Goal: Transaction & Acquisition: Book appointment/travel/reservation

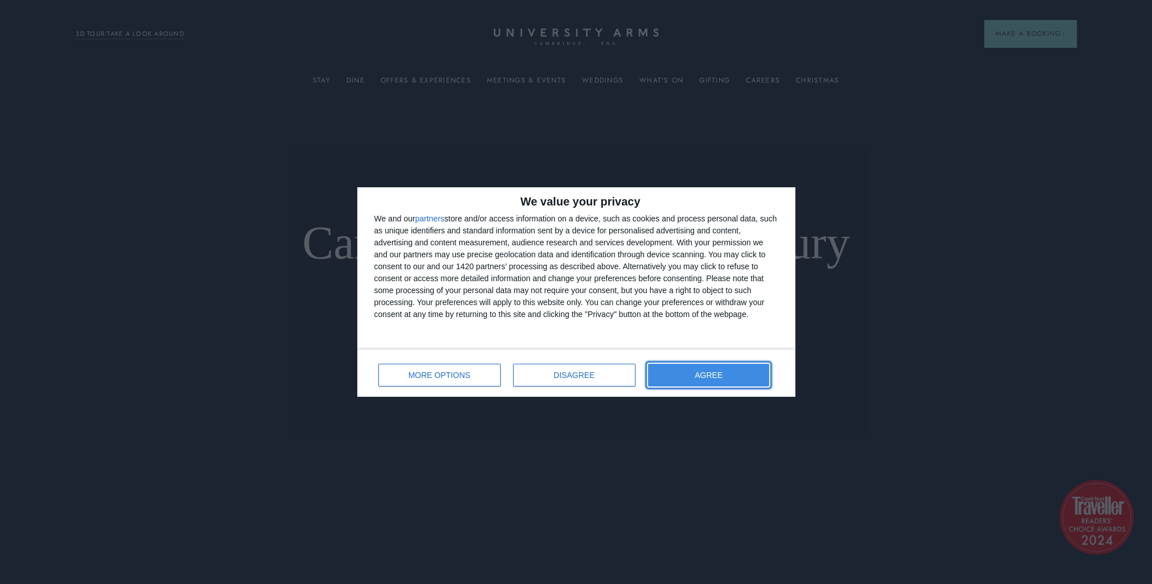
click at [700, 375] on span "AGREE" at bounding box center [709, 375] width 28 height 8
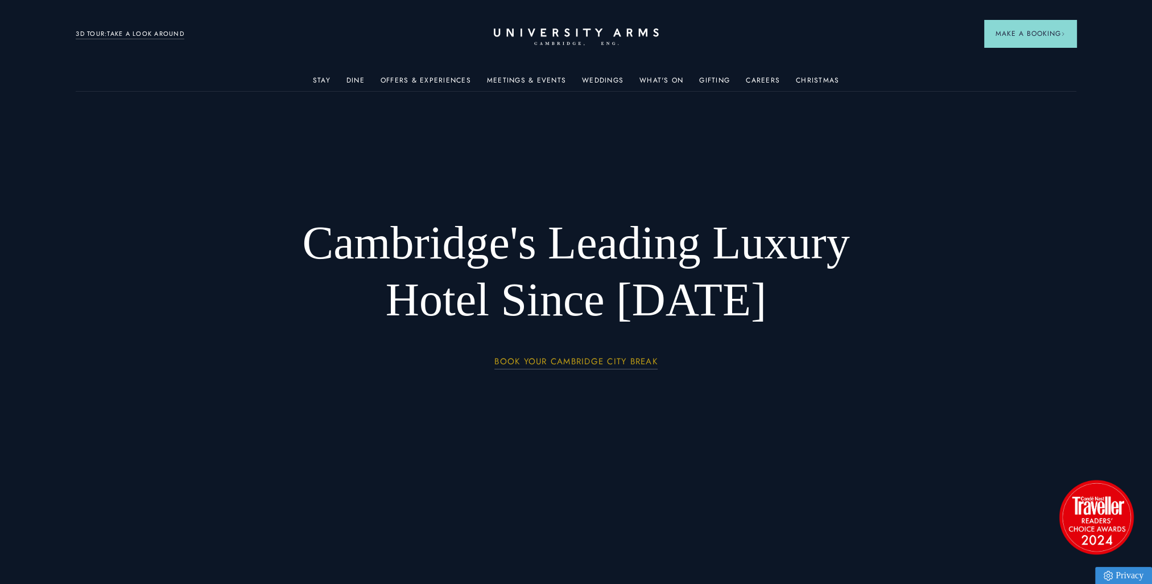
click at [592, 361] on link "BOOK YOUR CAMBRIDGE CITY BREAK" at bounding box center [576, 363] width 163 height 13
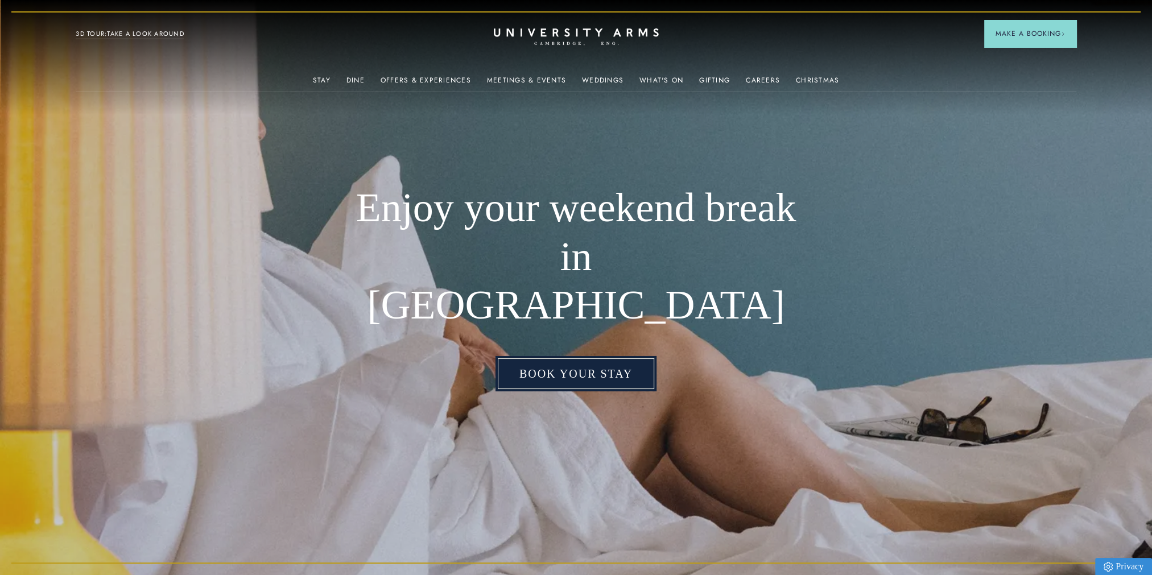
click at [596, 356] on link "Book your stay" at bounding box center [576, 373] width 161 height 35
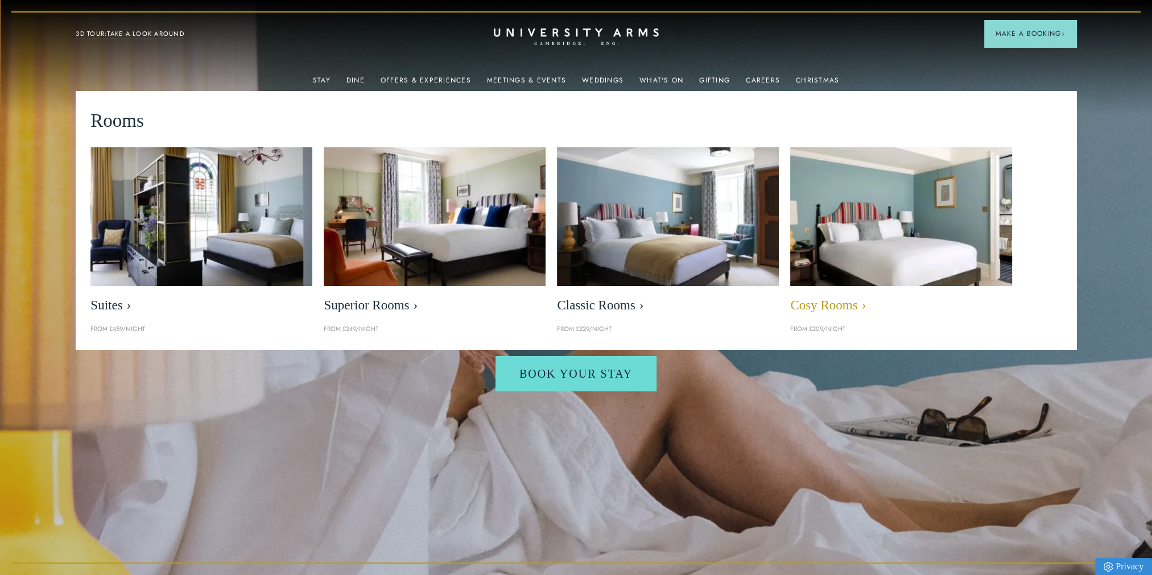
click at [876, 212] on img at bounding box center [902, 216] width 256 height 159
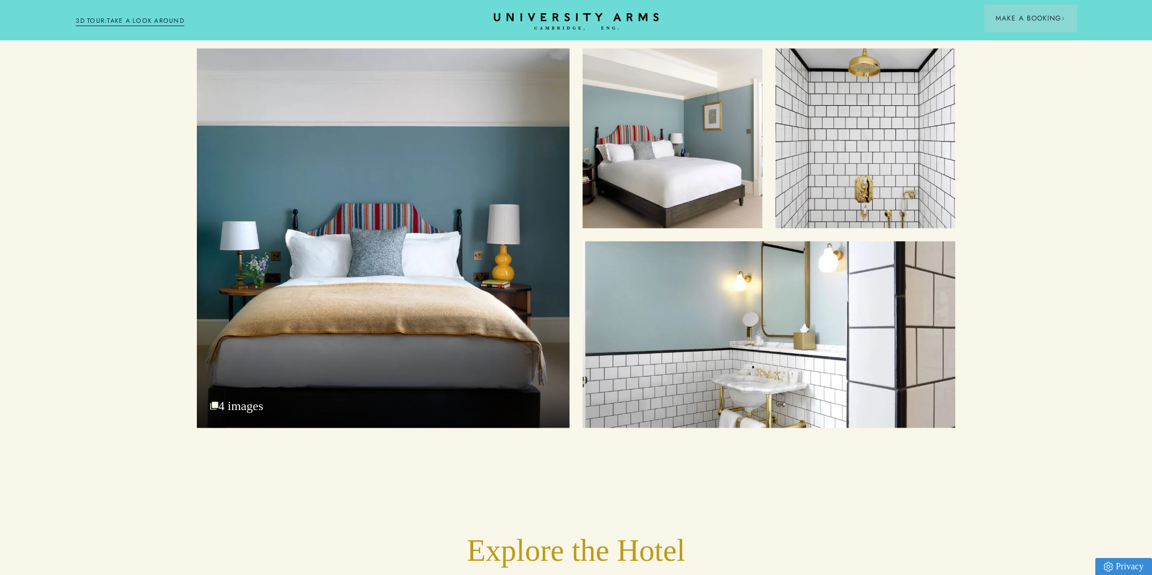
scroll to position [1309, 0]
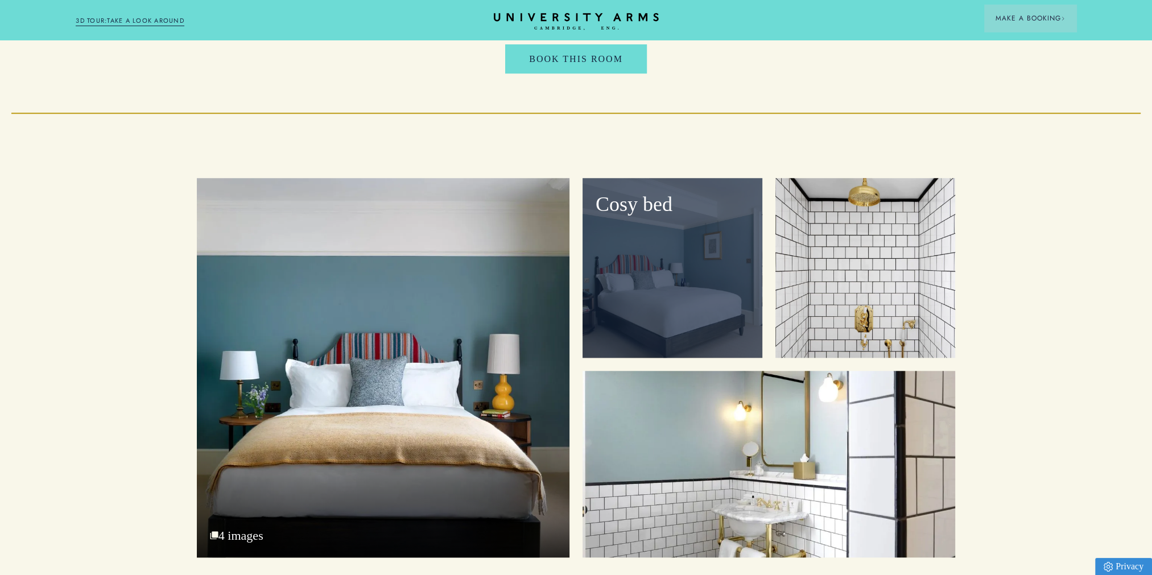
click at [736, 253] on div "Cosy bed" at bounding box center [673, 268] width 180 height 180
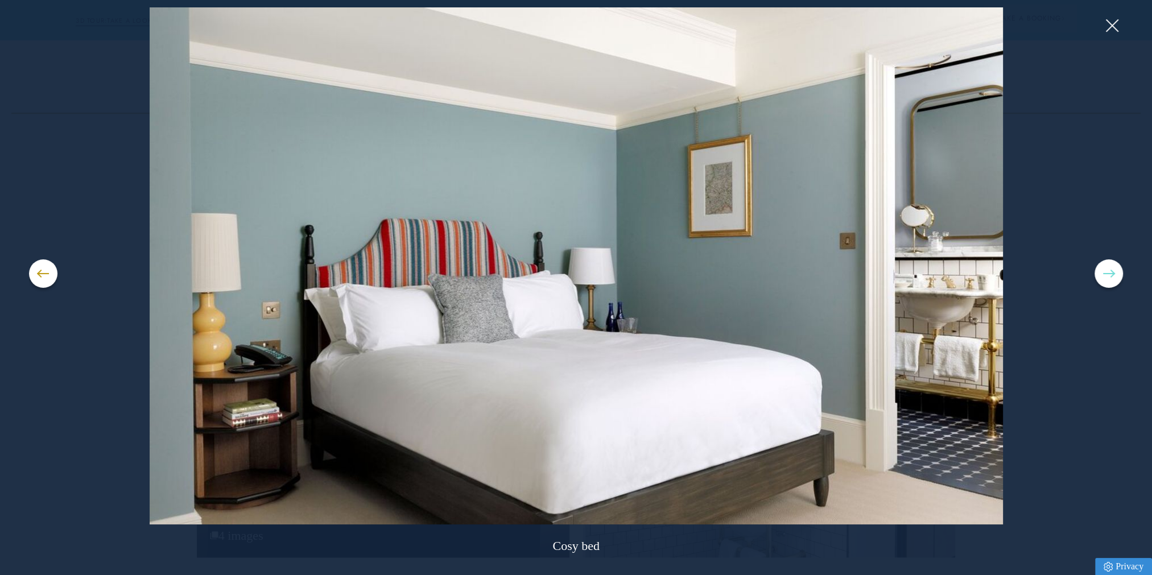
click at [1098, 267] on button at bounding box center [1109, 273] width 28 height 28
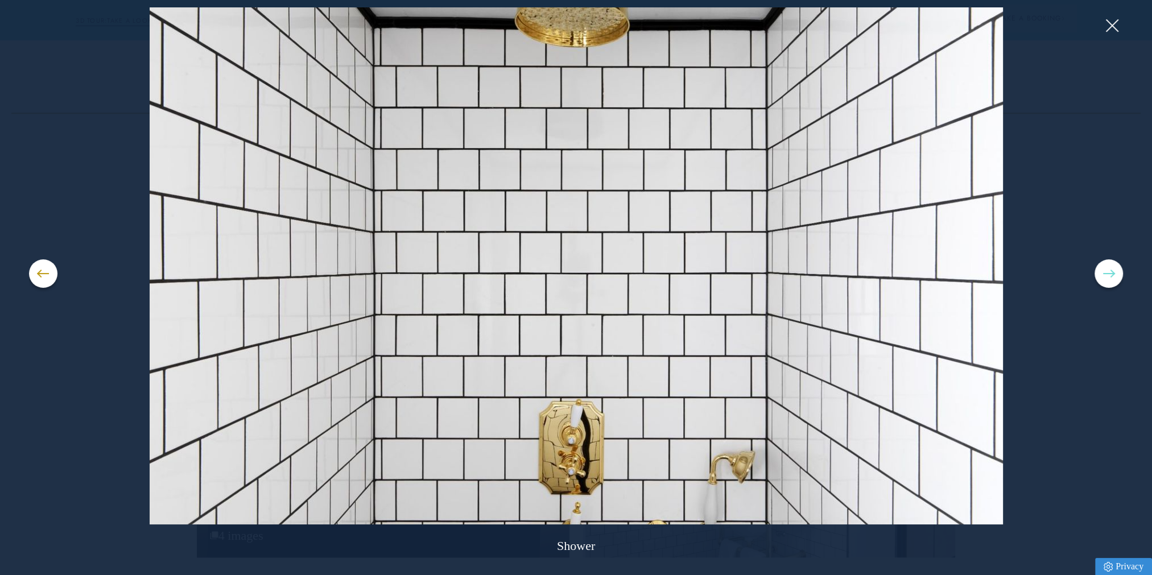
click at [1098, 267] on button at bounding box center [1109, 273] width 28 height 28
click at [1110, 273] on span at bounding box center [1108, 273] width 11 height 1
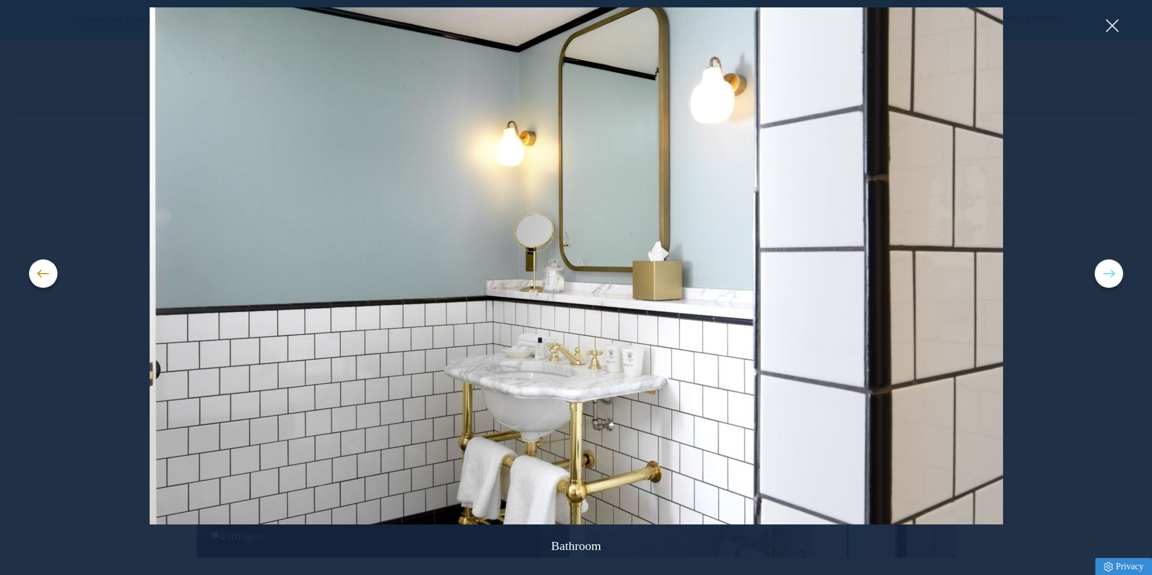
click at [1110, 273] on span at bounding box center [1108, 273] width 11 height 1
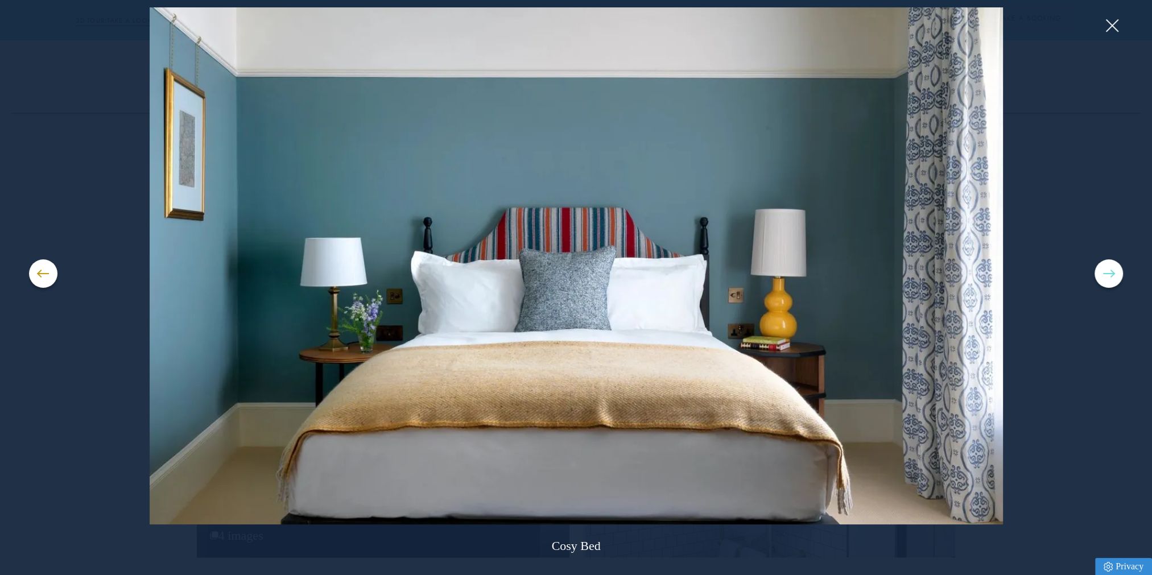
click at [1110, 273] on span at bounding box center [1108, 273] width 11 height 1
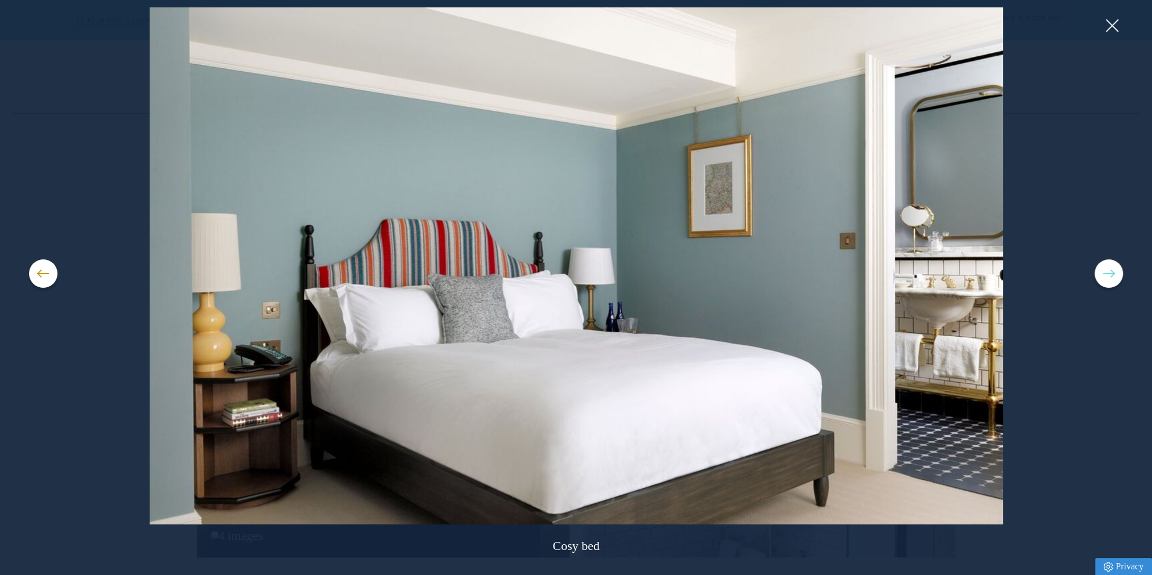
click at [1110, 273] on span at bounding box center [1108, 273] width 11 height 1
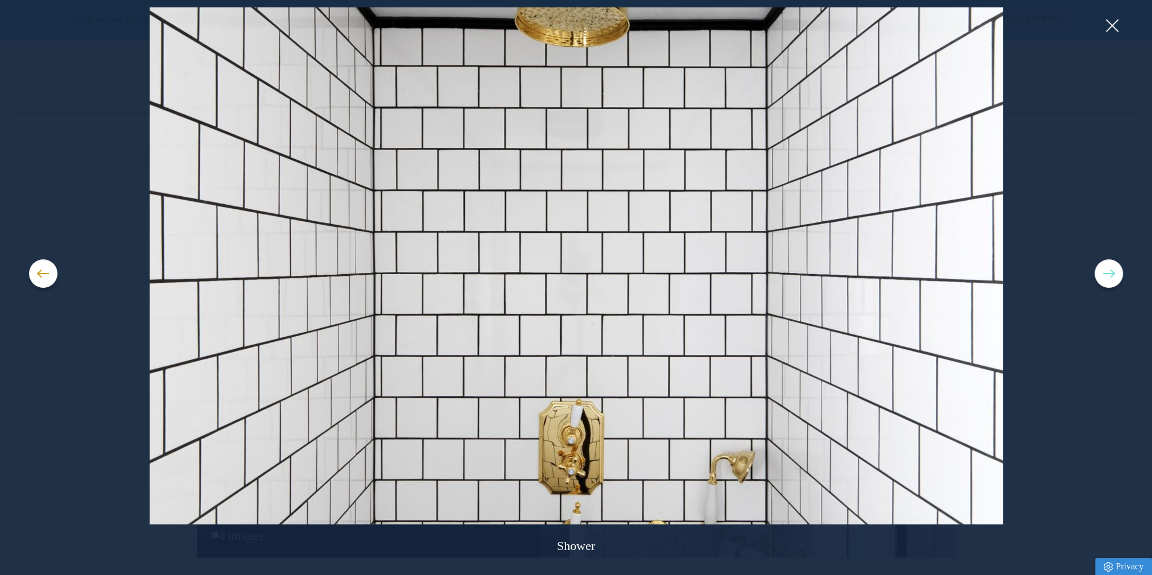
click at [1110, 273] on span at bounding box center [1108, 273] width 11 height 1
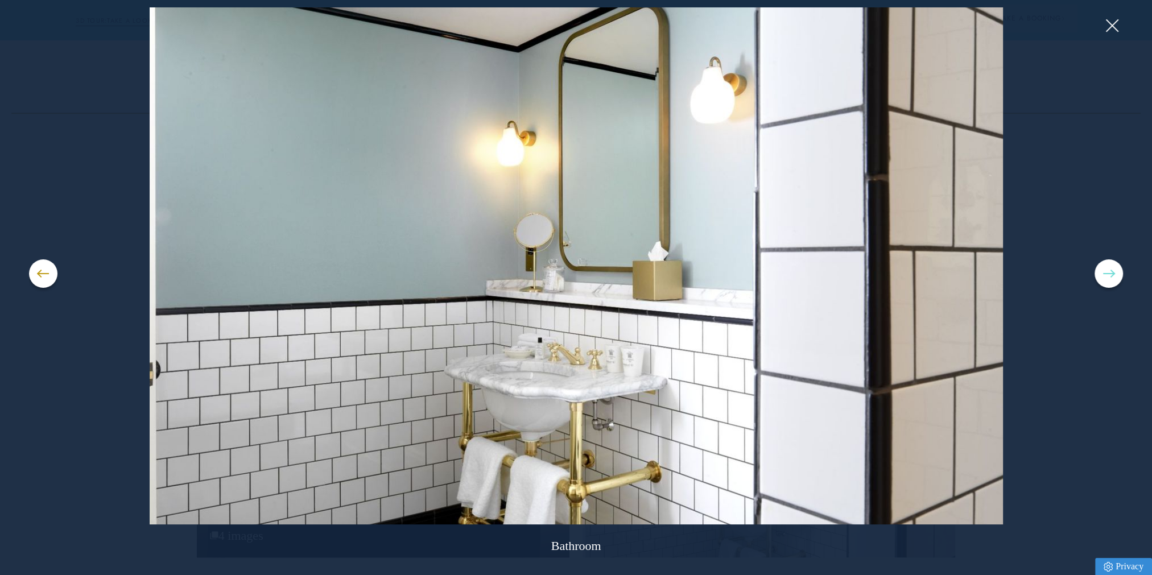
click at [1110, 273] on span at bounding box center [1108, 273] width 11 height 1
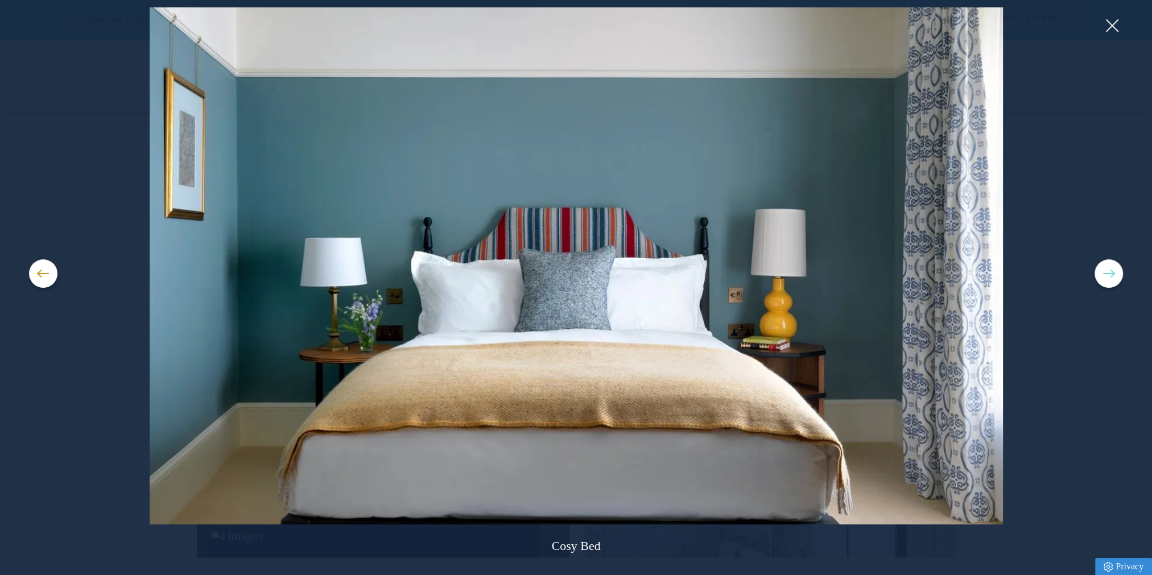
click at [1101, 271] on button at bounding box center [1109, 273] width 28 height 28
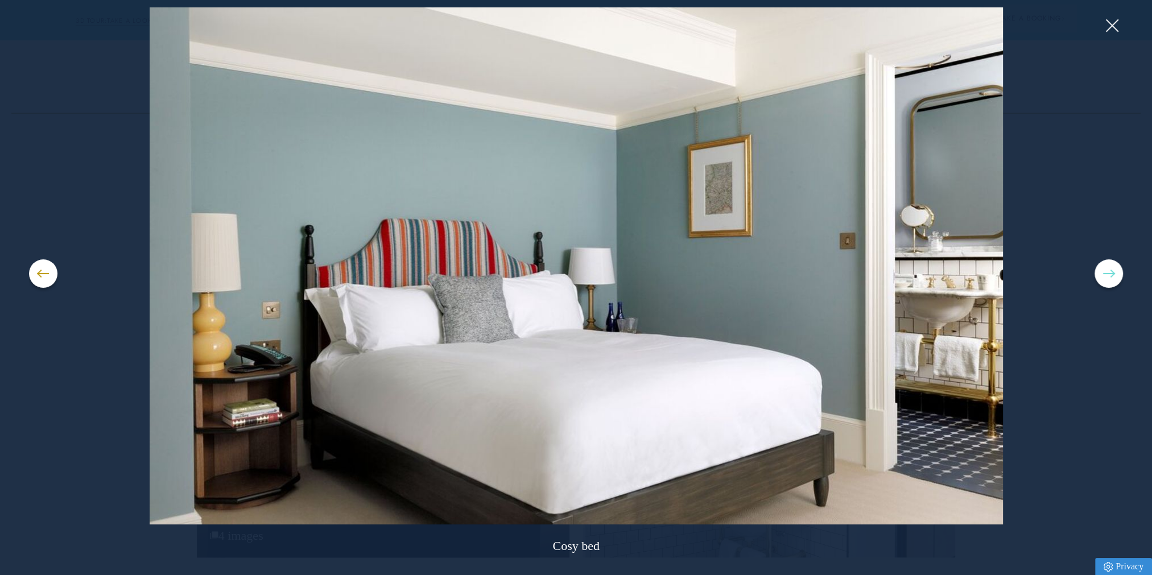
click at [1101, 271] on button at bounding box center [1109, 273] width 28 height 28
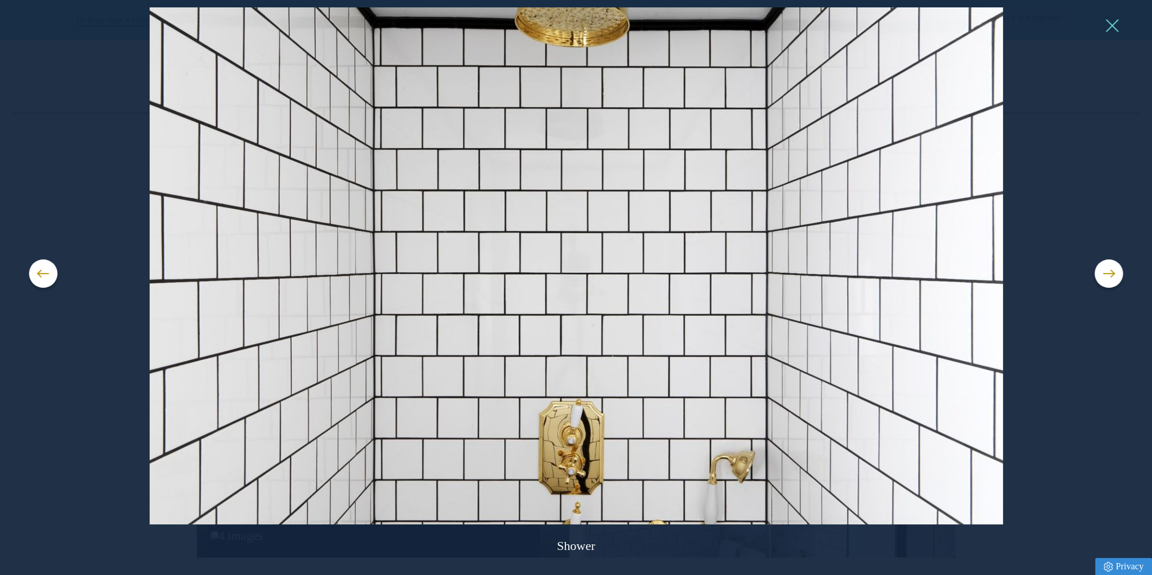
click at [1109, 28] on button at bounding box center [1111, 25] width 17 height 17
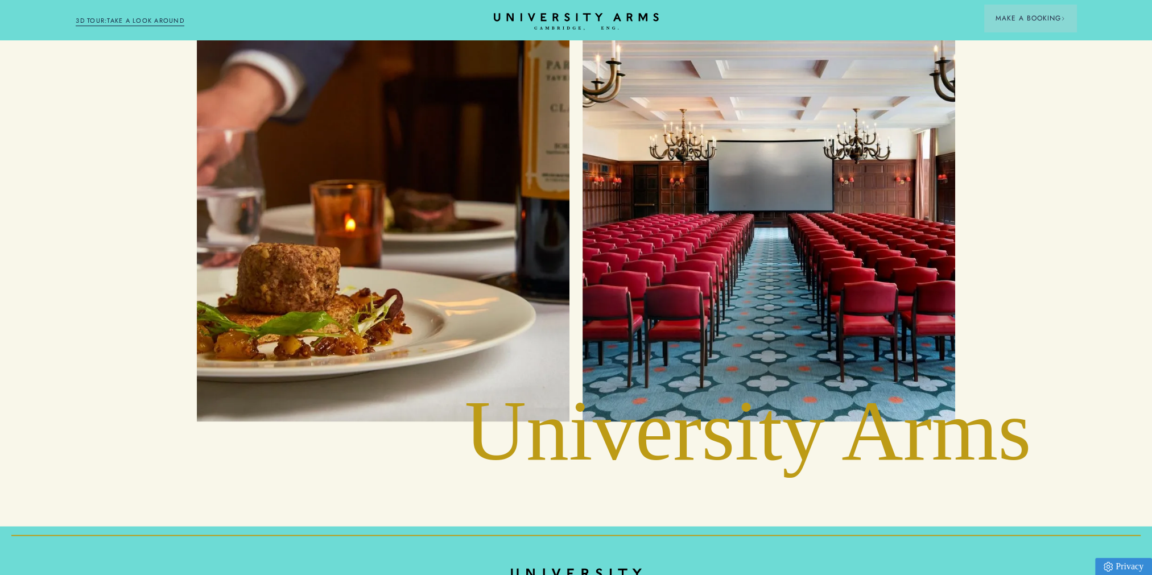
scroll to position [2561, 0]
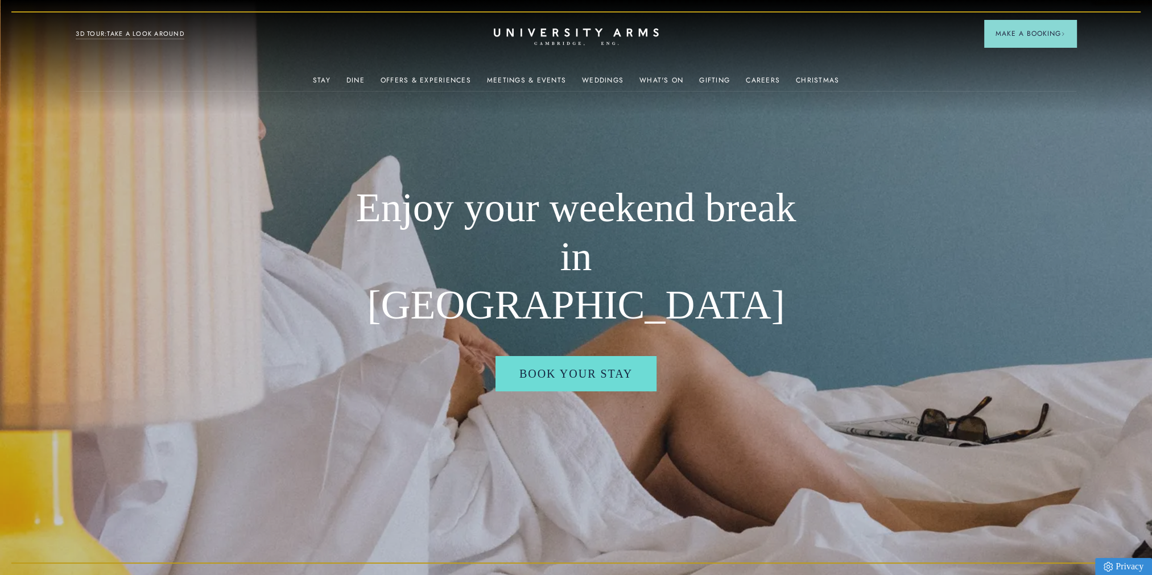
click at [147, 26] on div "3D TOUR:TAKE A LOOK AROUND" at bounding box center [130, 33] width 109 height 14
click at [150, 31] on link "3D TOUR:TAKE A LOOK AROUND" at bounding box center [130, 34] width 109 height 10
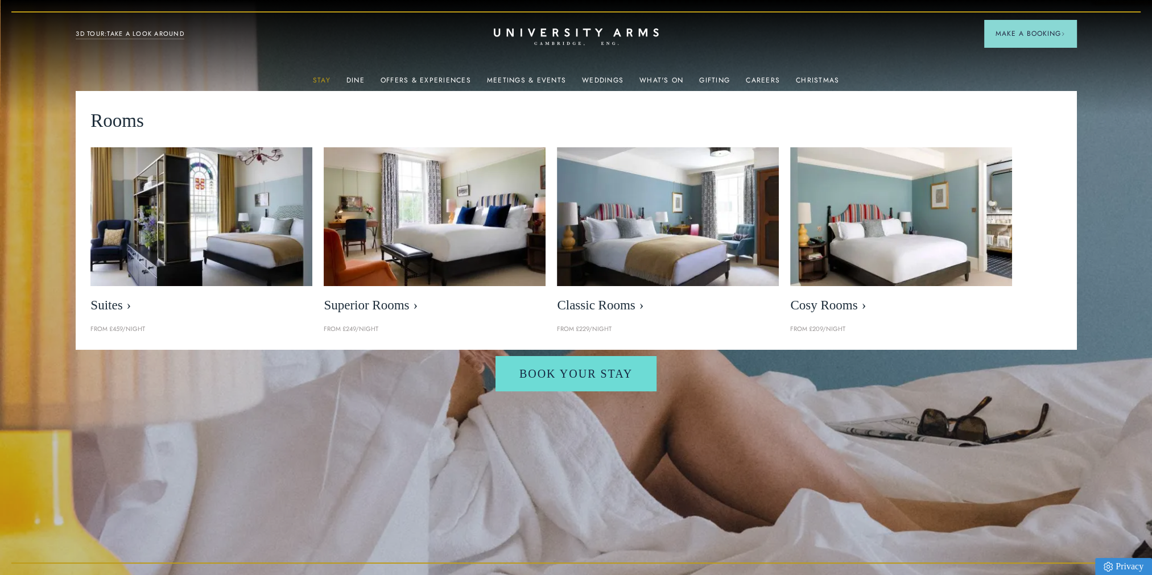
click at [323, 79] on link "Stay" at bounding box center [322, 83] width 18 height 15
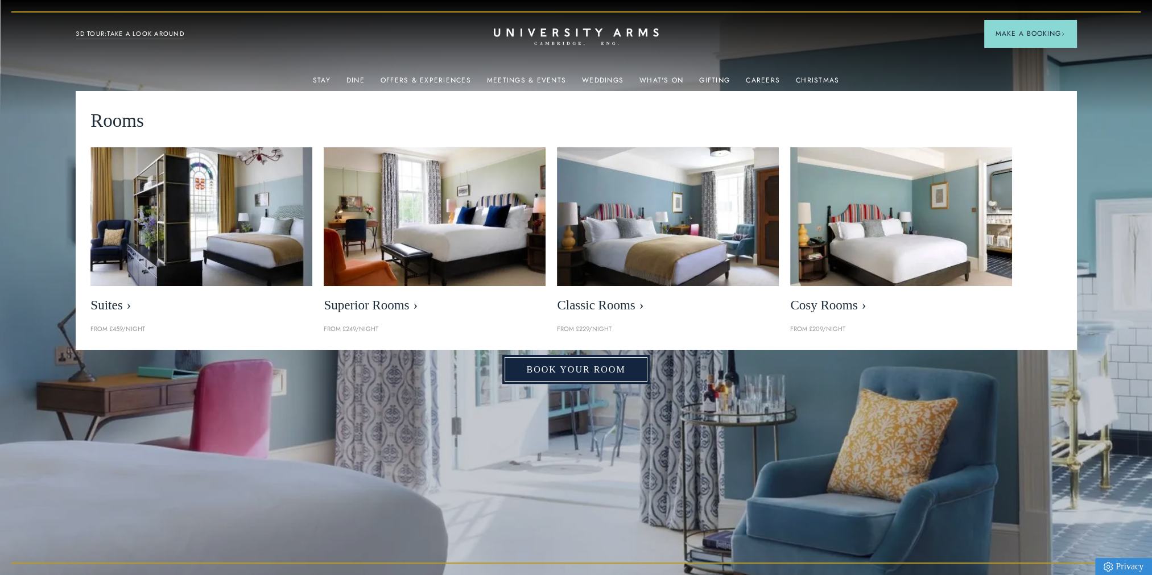
click at [593, 379] on link "Book Your Room" at bounding box center [575, 370] width 147 height 30
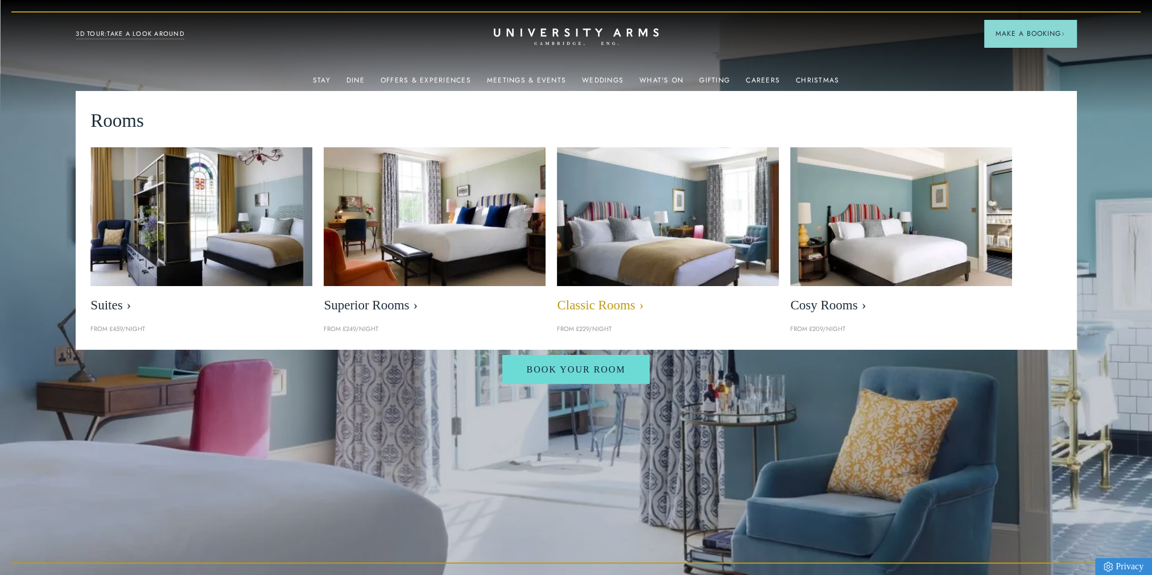
click at [683, 229] on img at bounding box center [669, 216] width 256 height 159
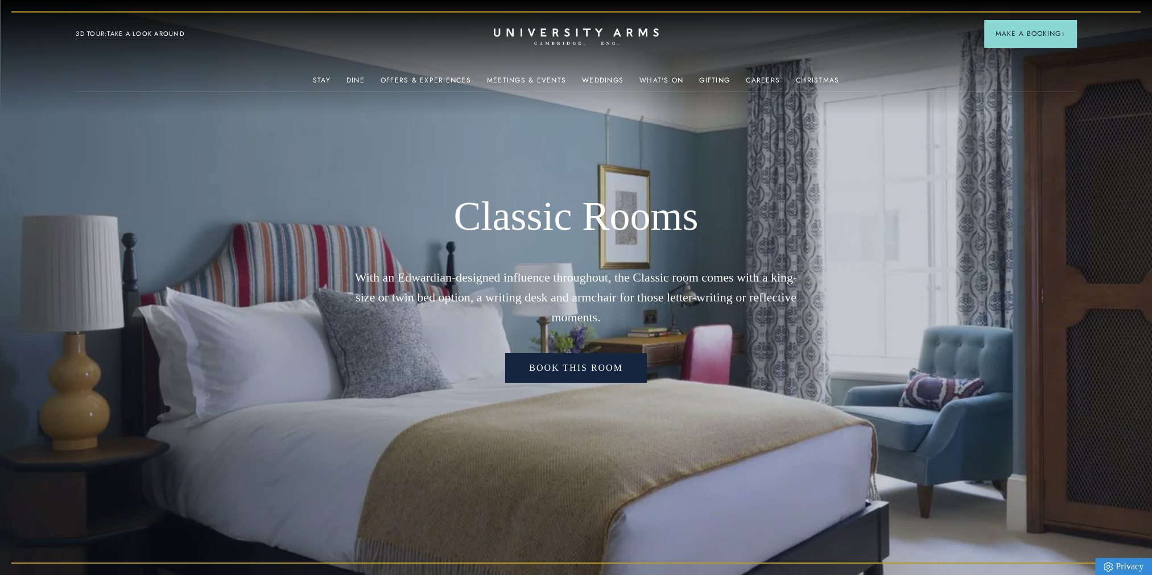
click at [594, 378] on link "Book this room" at bounding box center [576, 368] width 142 height 30
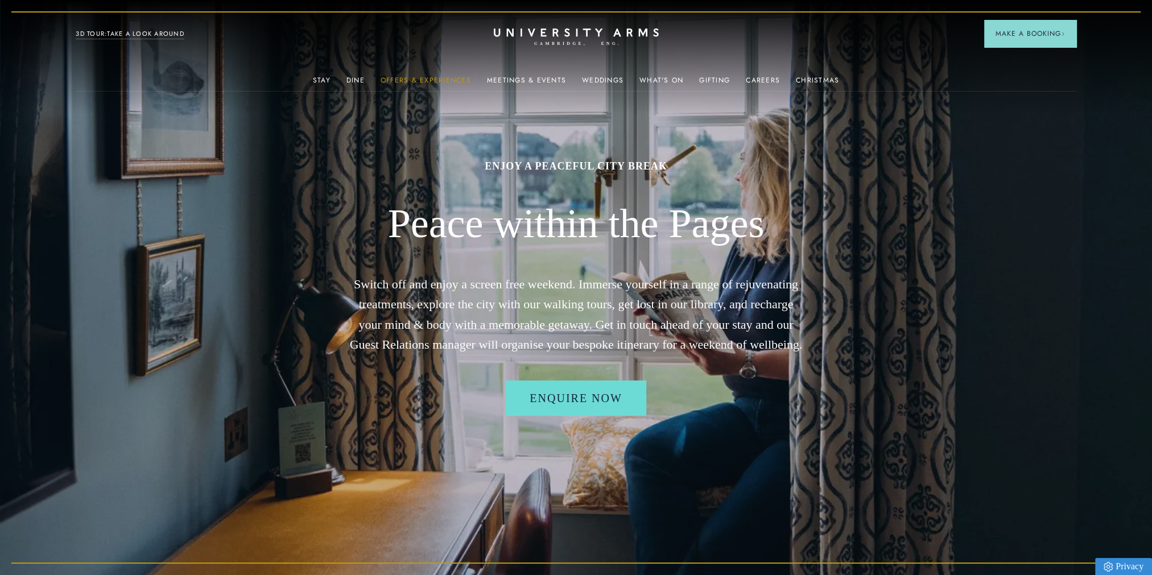
click at [406, 80] on link "Offers & Experiences" at bounding box center [426, 83] width 90 height 15
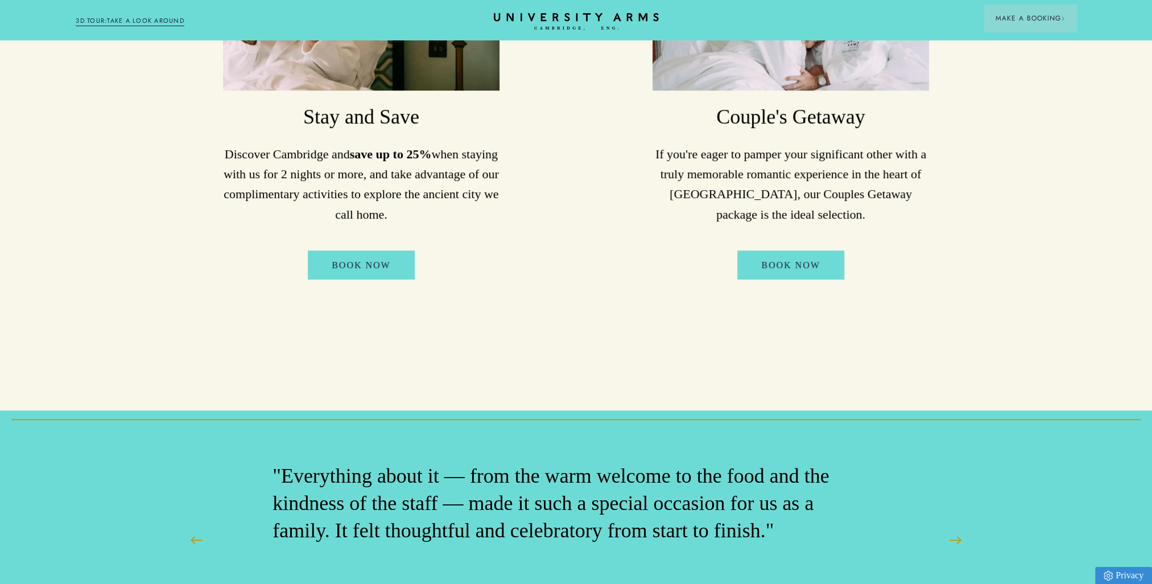
scroll to position [740, 0]
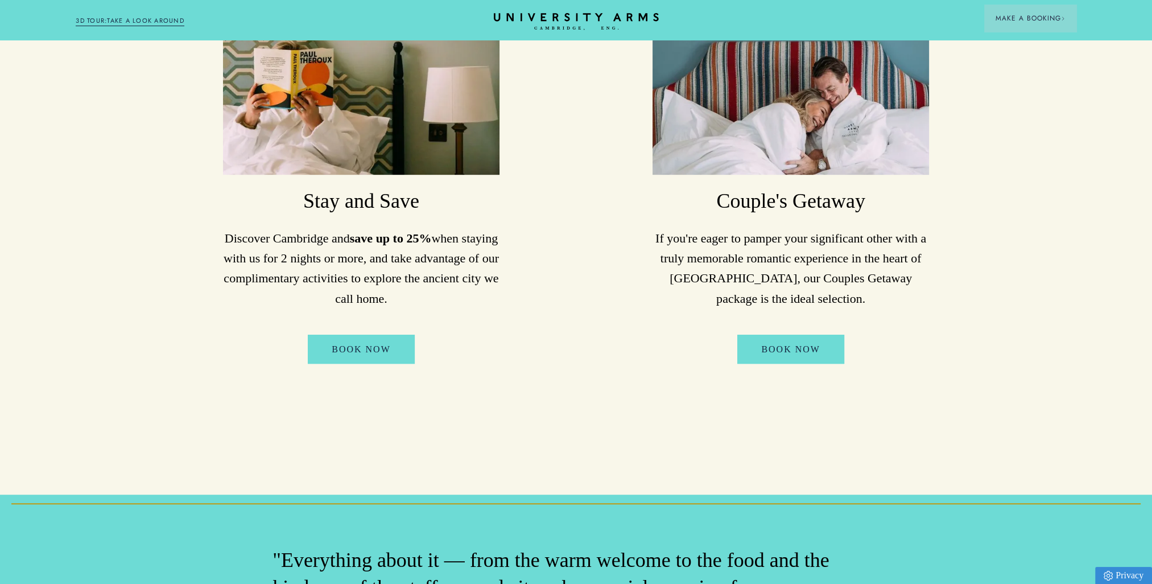
click at [768, 132] on img at bounding box center [791, 82] width 277 height 184
click at [786, 337] on link "Book Now" at bounding box center [791, 350] width 107 height 30
